Goal: Find contact information: Find contact information

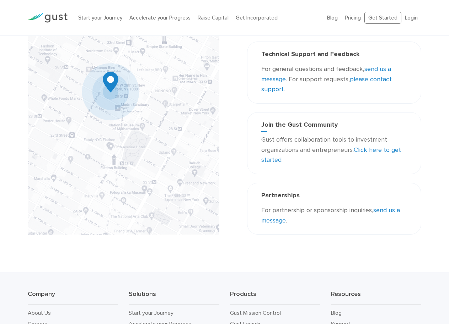
scroll to position [107, 0]
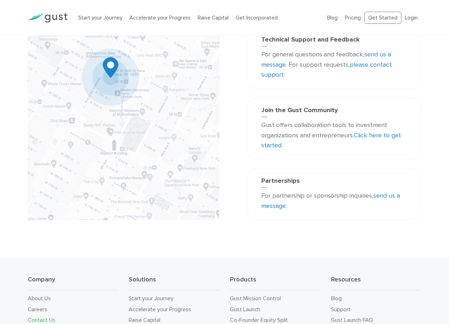
click at [388, 136] on link "Click here to get started" at bounding box center [331, 141] width 140 height 18
